Goal: Task Accomplishment & Management: Manage account settings

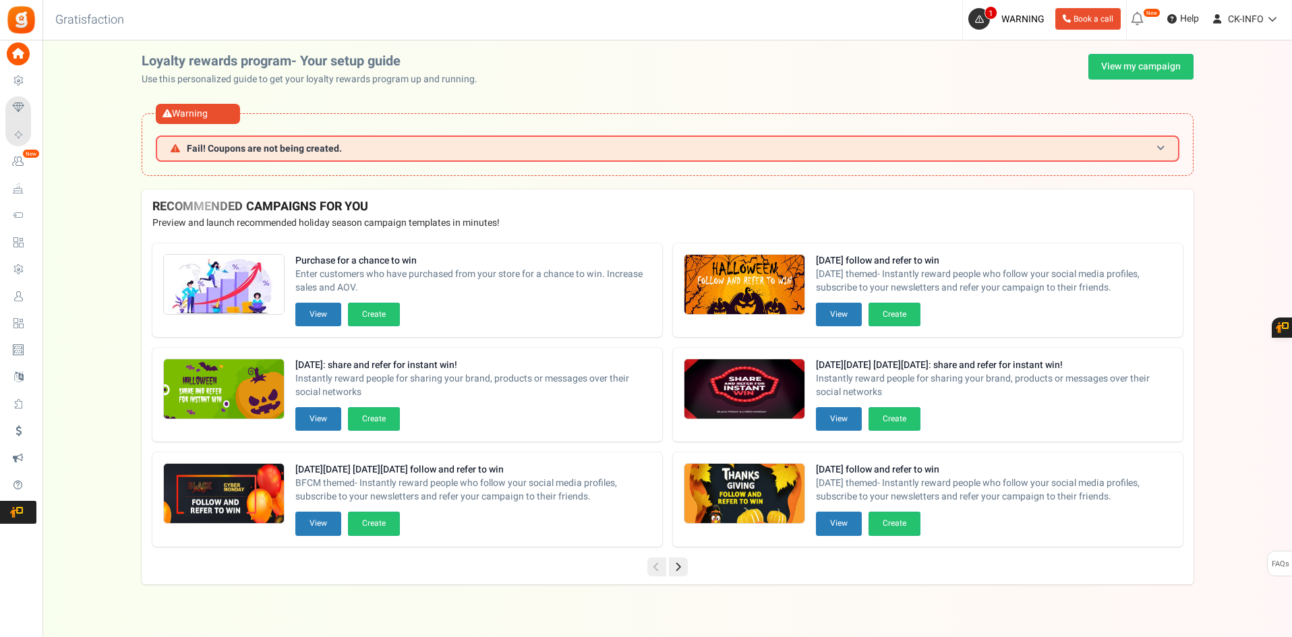
click at [247, 146] on span "Fail! Coupons are not being created." at bounding box center [264, 149] width 155 height 10
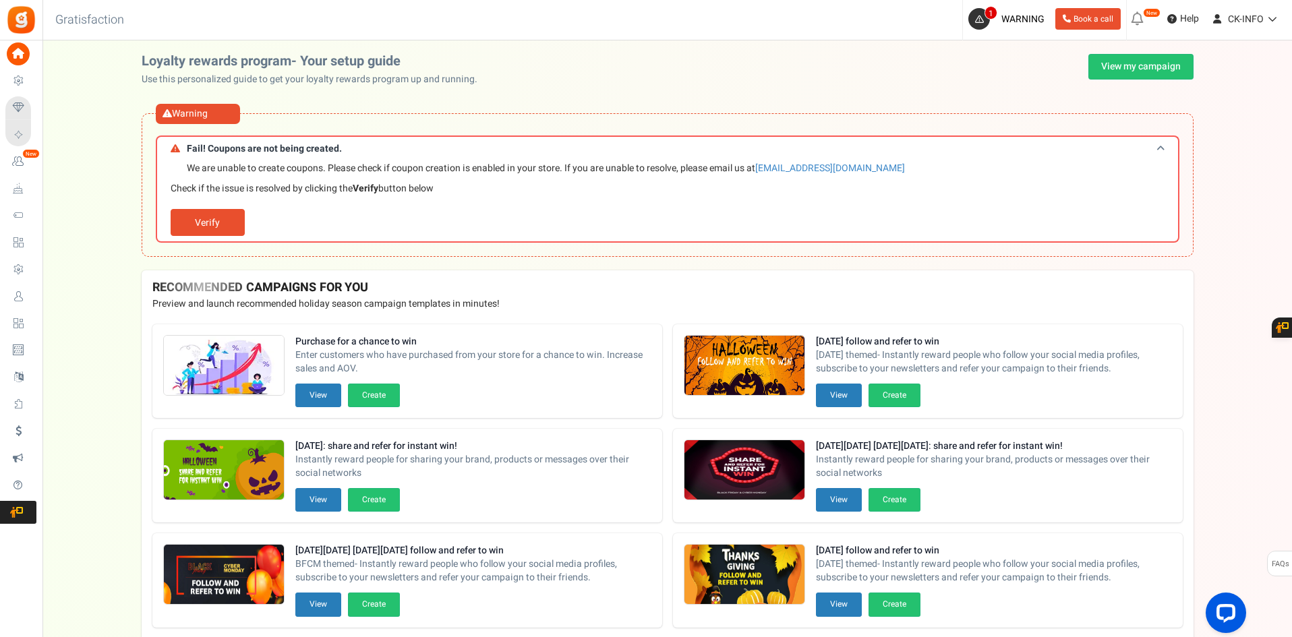
click at [247, 146] on span "Fail! Coupons are not being created." at bounding box center [264, 149] width 155 height 10
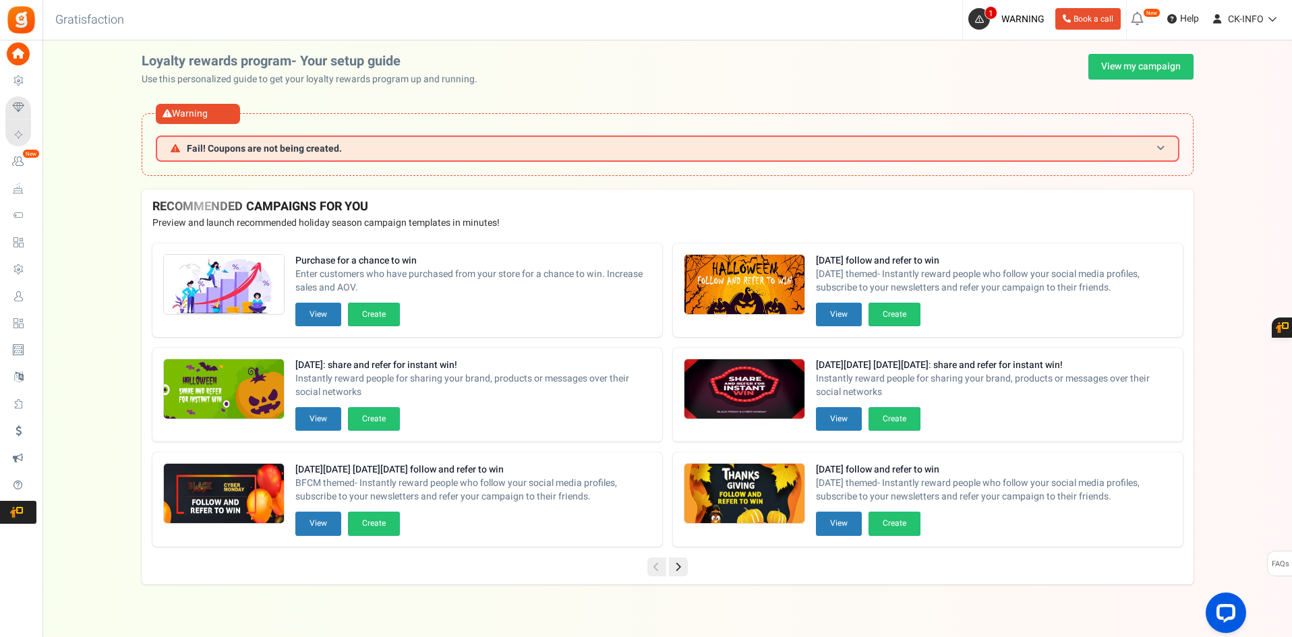
click at [247, 146] on span "Fail! Coupons are not being created." at bounding box center [264, 149] width 155 height 10
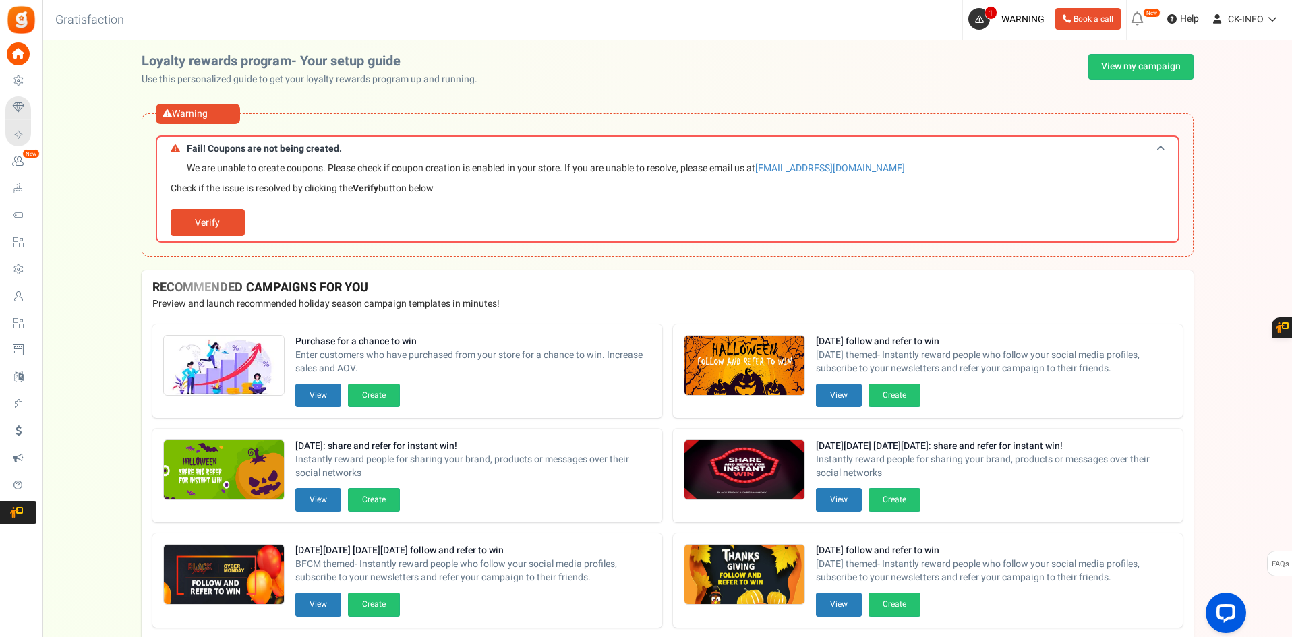
click at [247, 146] on span "Fail! Coupons are not being created." at bounding box center [264, 149] width 155 height 10
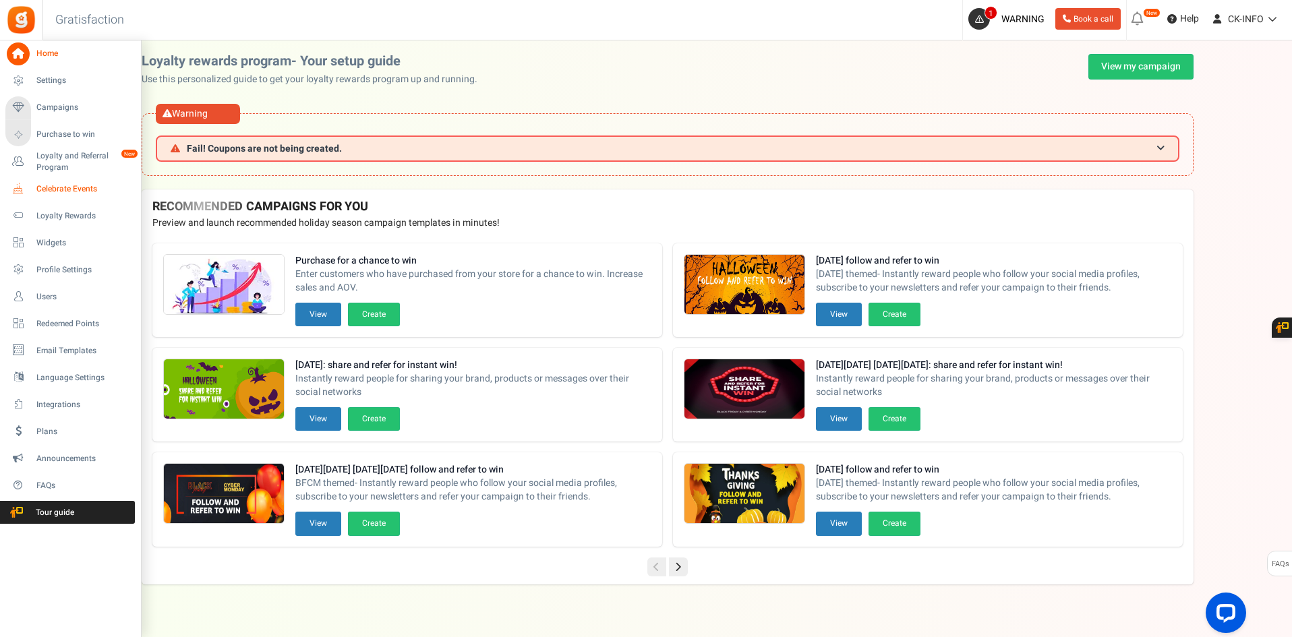
click at [59, 187] on span "Celebrate Events" at bounding box center [83, 188] width 94 height 11
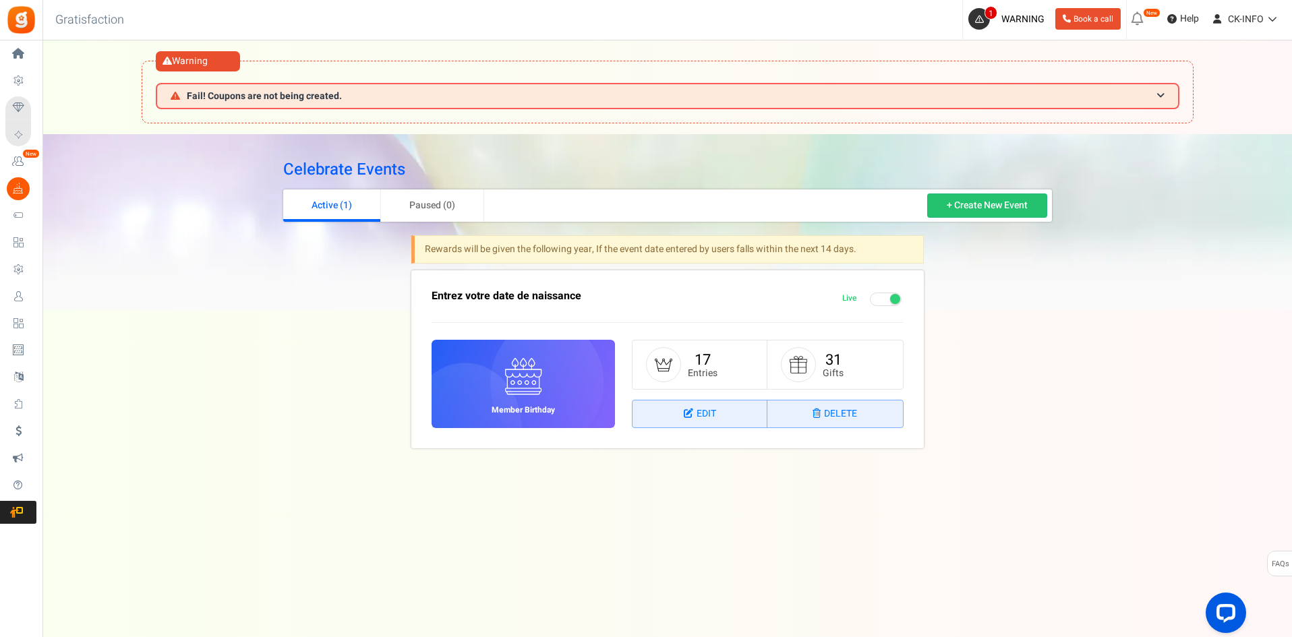
click at [879, 298] on span at bounding box center [886, 299] width 32 height 13
click at [842, 298] on input "Live Paused" at bounding box center [842, 299] width 0 height 9
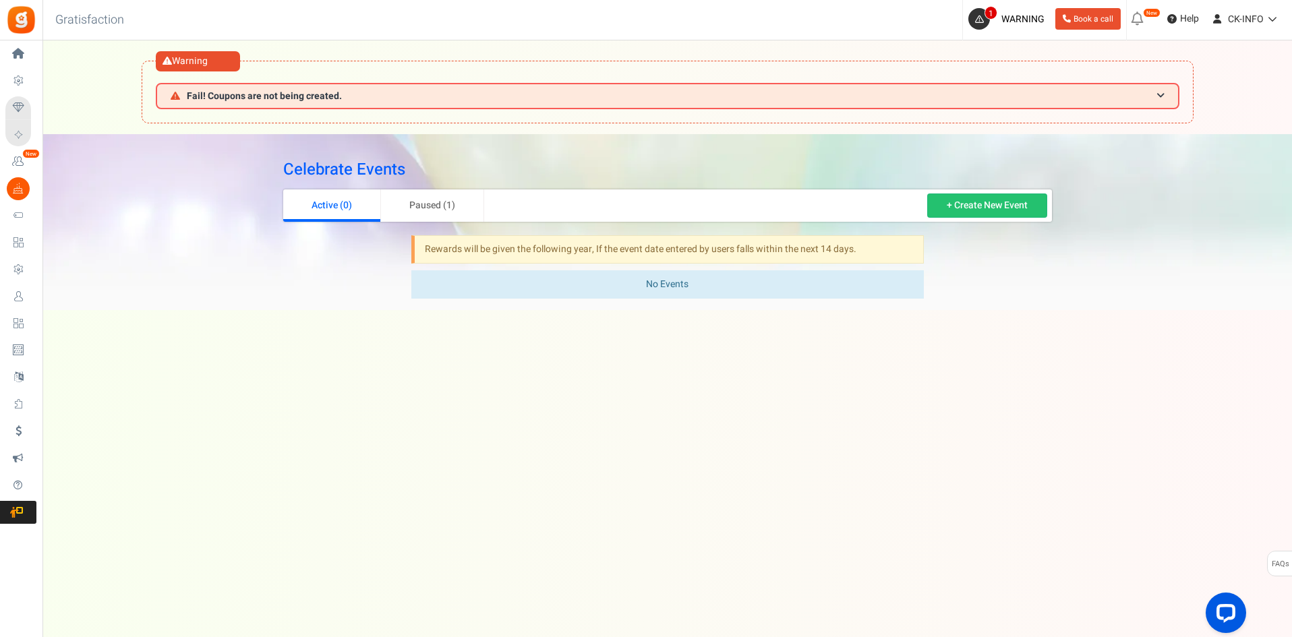
click at [345, 388] on div "Under maintenance we will be back soon We apologize for any inconvenience. The …" at bounding box center [666, 374] width 1249 height 502
